Goal: Check status: Check status

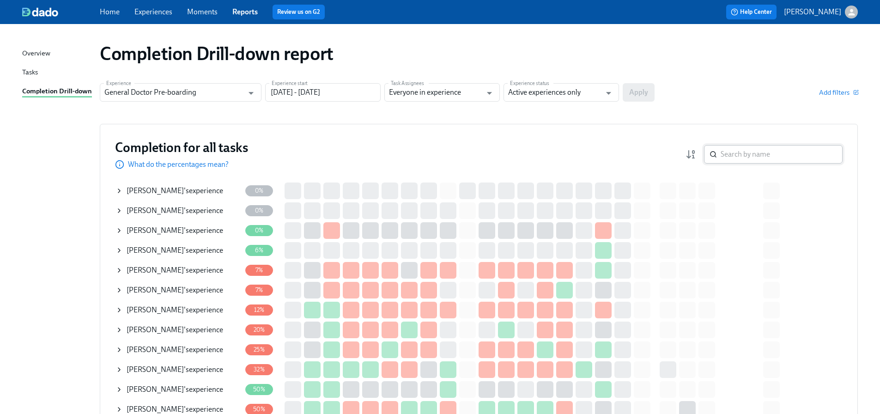
click at [748, 154] on input "search" at bounding box center [782, 154] width 122 height 18
paste input "[PERSON_NAME]"
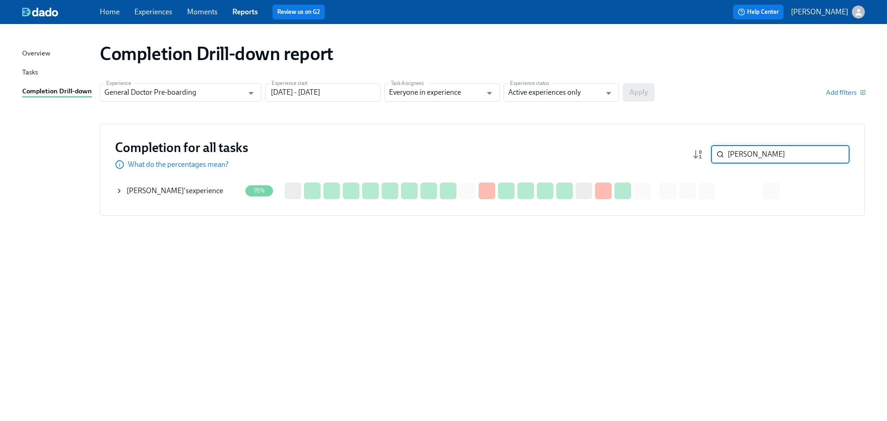
type input "[PERSON_NAME]"
click at [156, 190] on span "[PERSON_NAME]" at bounding box center [155, 190] width 57 height 9
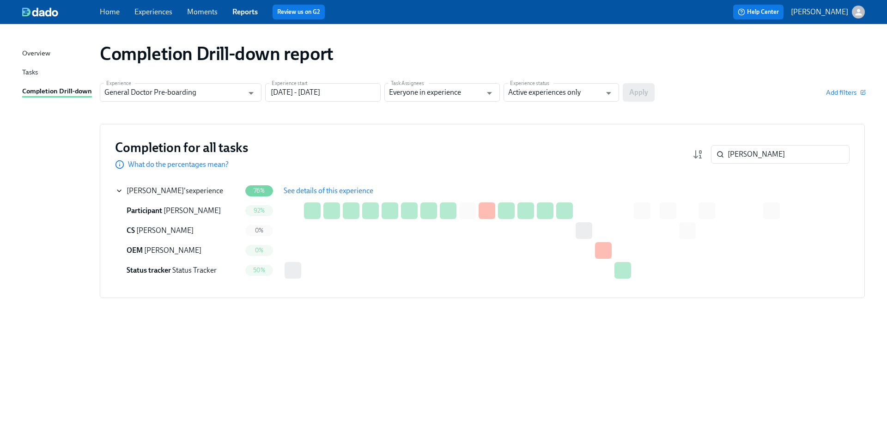
click at [300, 186] on button "See details of this experience" at bounding box center [328, 191] width 103 height 18
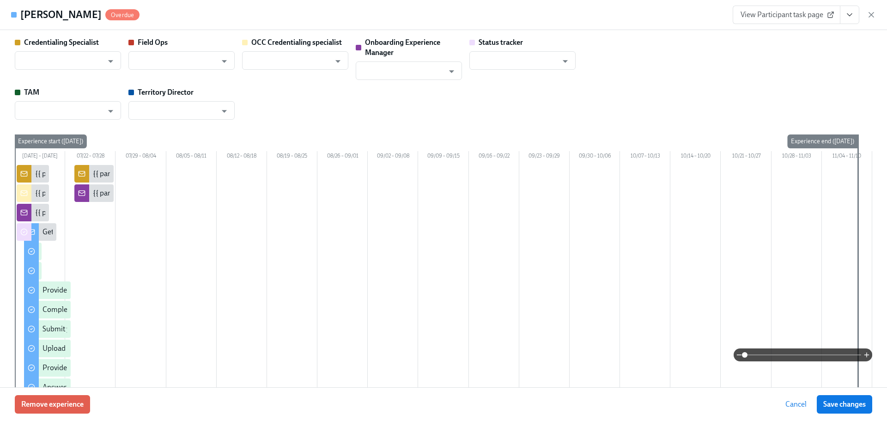
type input "[PERSON_NAME]"
type input "Status Tracker"
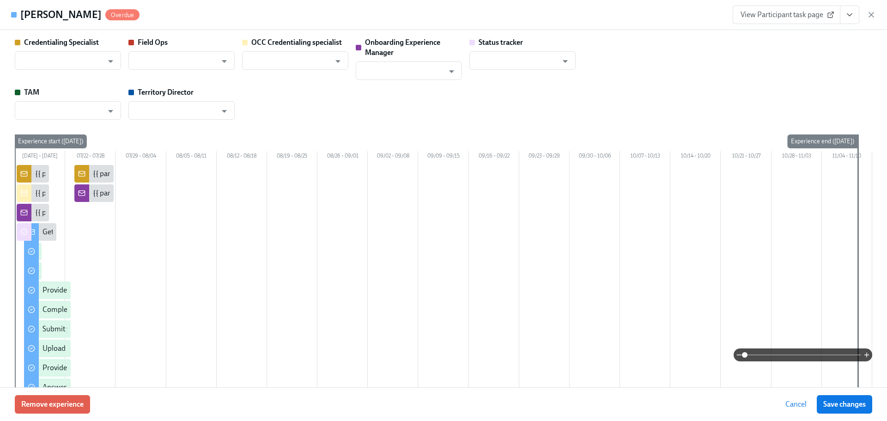
type input "[PERSON_NAME]"
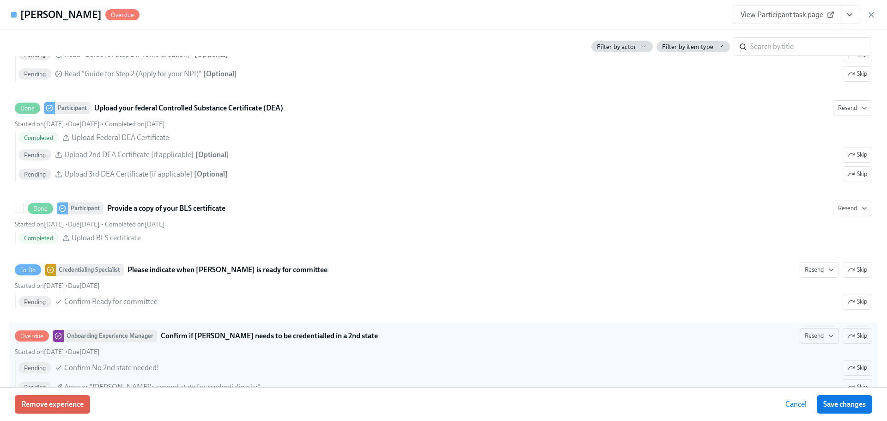
scroll to position [1801, 0]
